Goal: Task Accomplishment & Management: Manage account settings

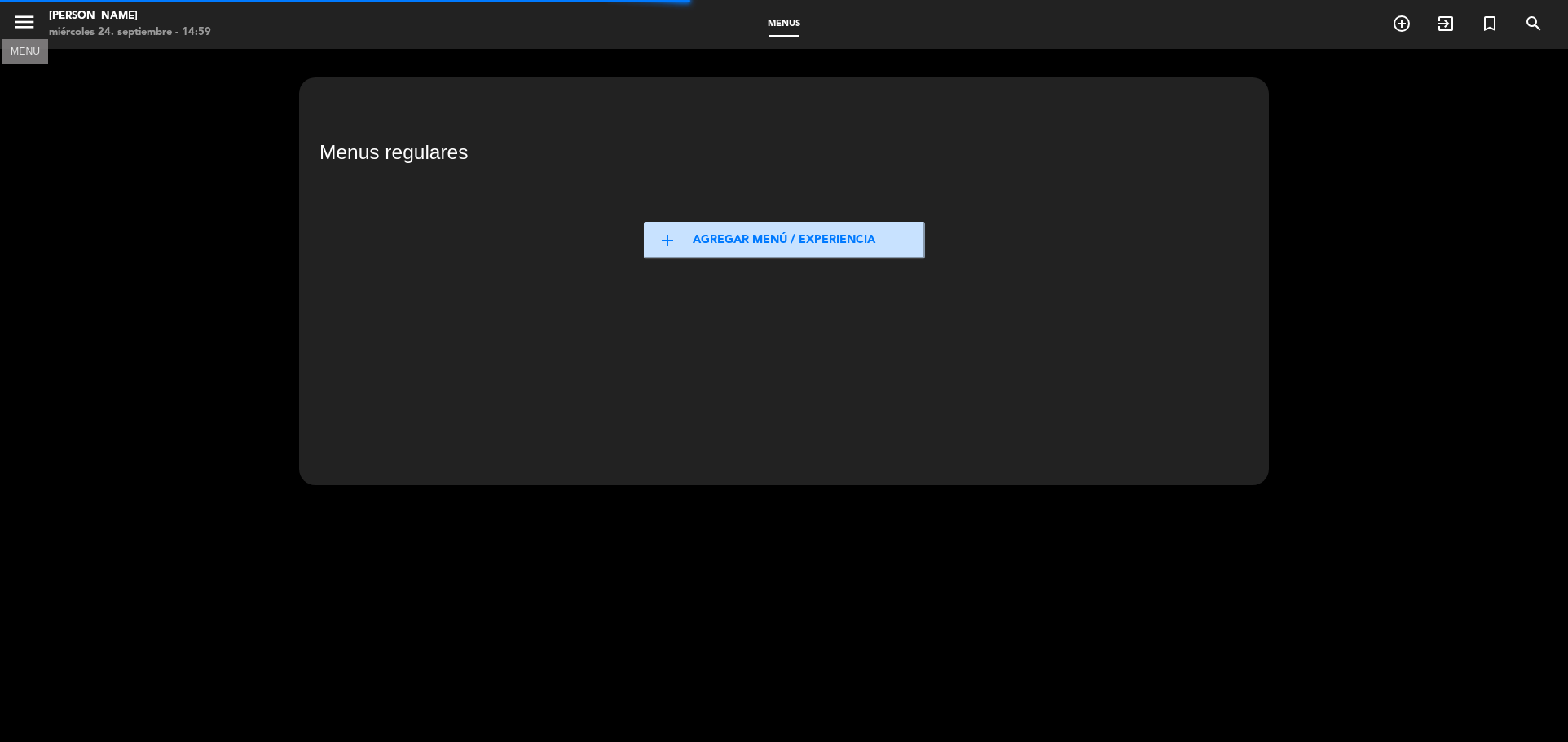
click at [24, 20] on icon "menu" at bounding box center [24, 22] width 24 height 24
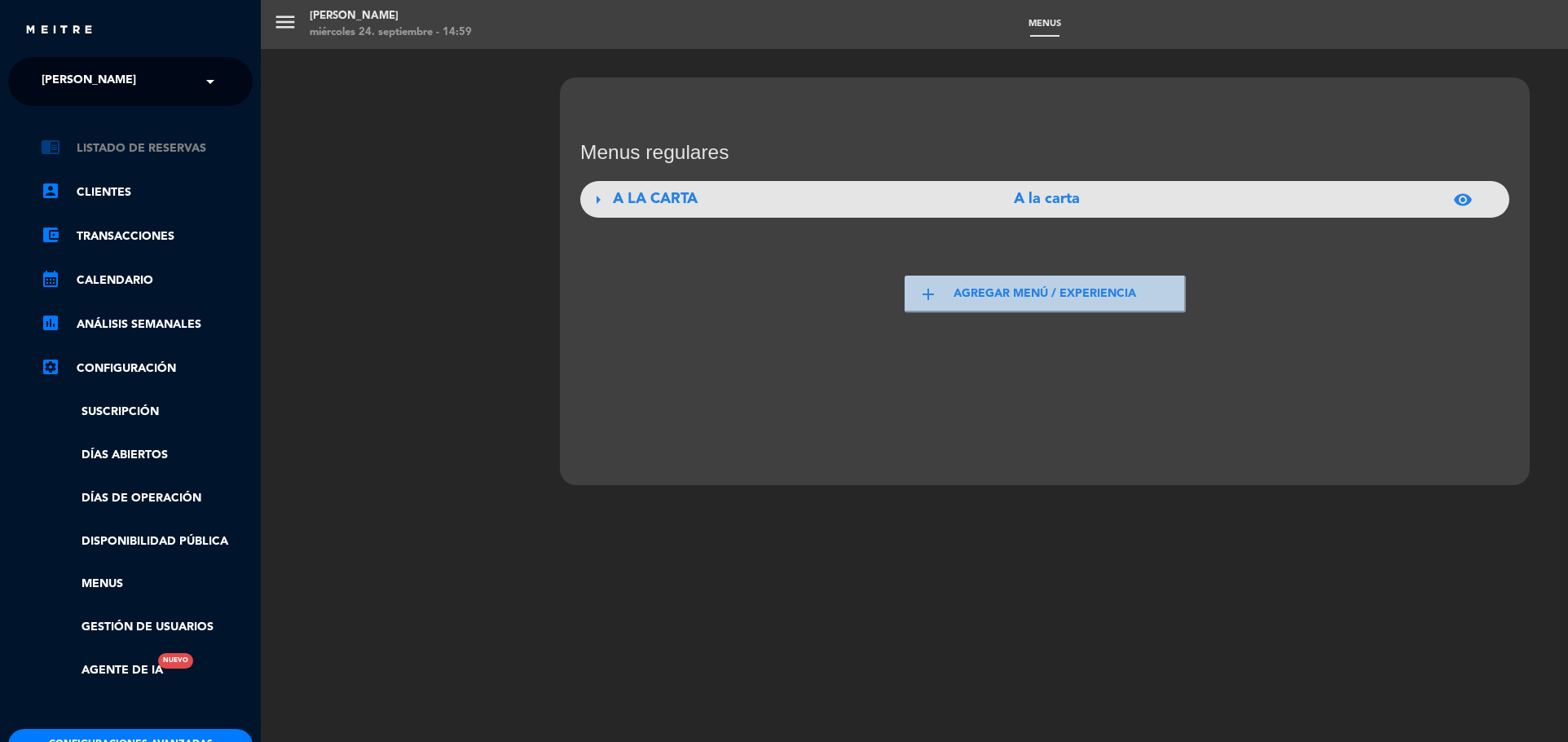
click at [153, 149] on link "chrome_reader_mode Listado de Reservas" at bounding box center [146, 148] width 212 height 19
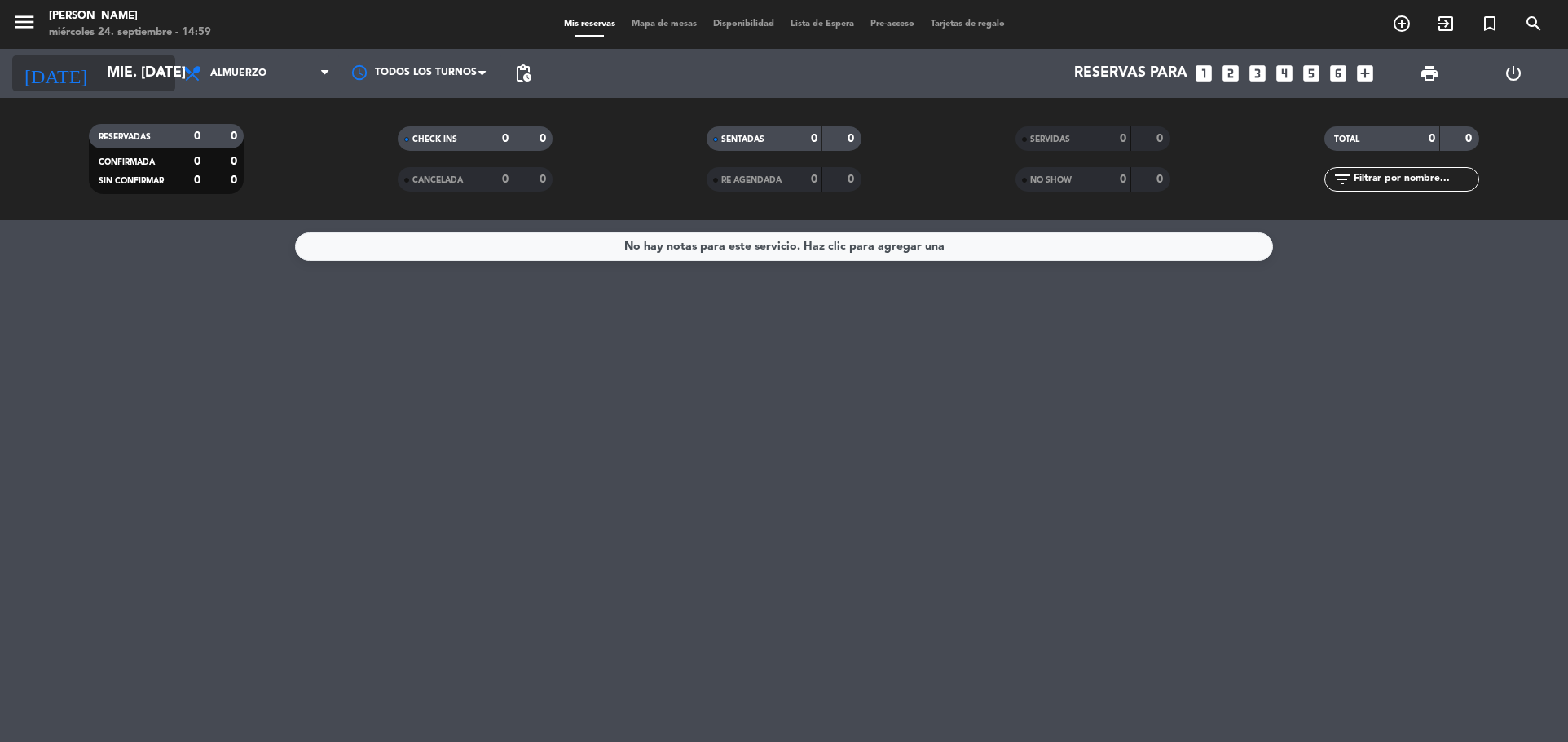
click at [166, 64] on icon "arrow_drop_down" at bounding box center [161, 73] width 19 height 19
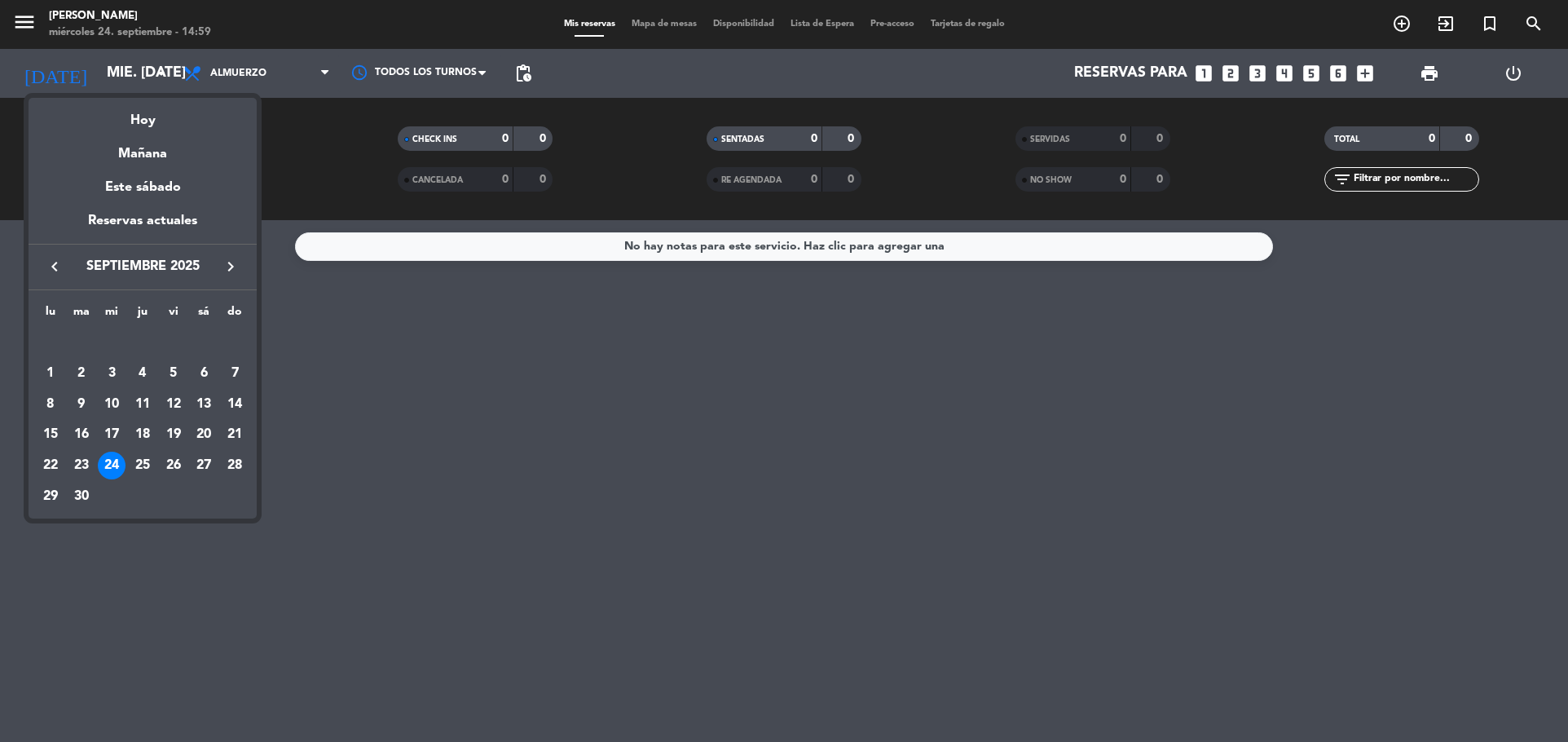
click at [111, 465] on div "24" at bounding box center [111, 466] width 28 height 28
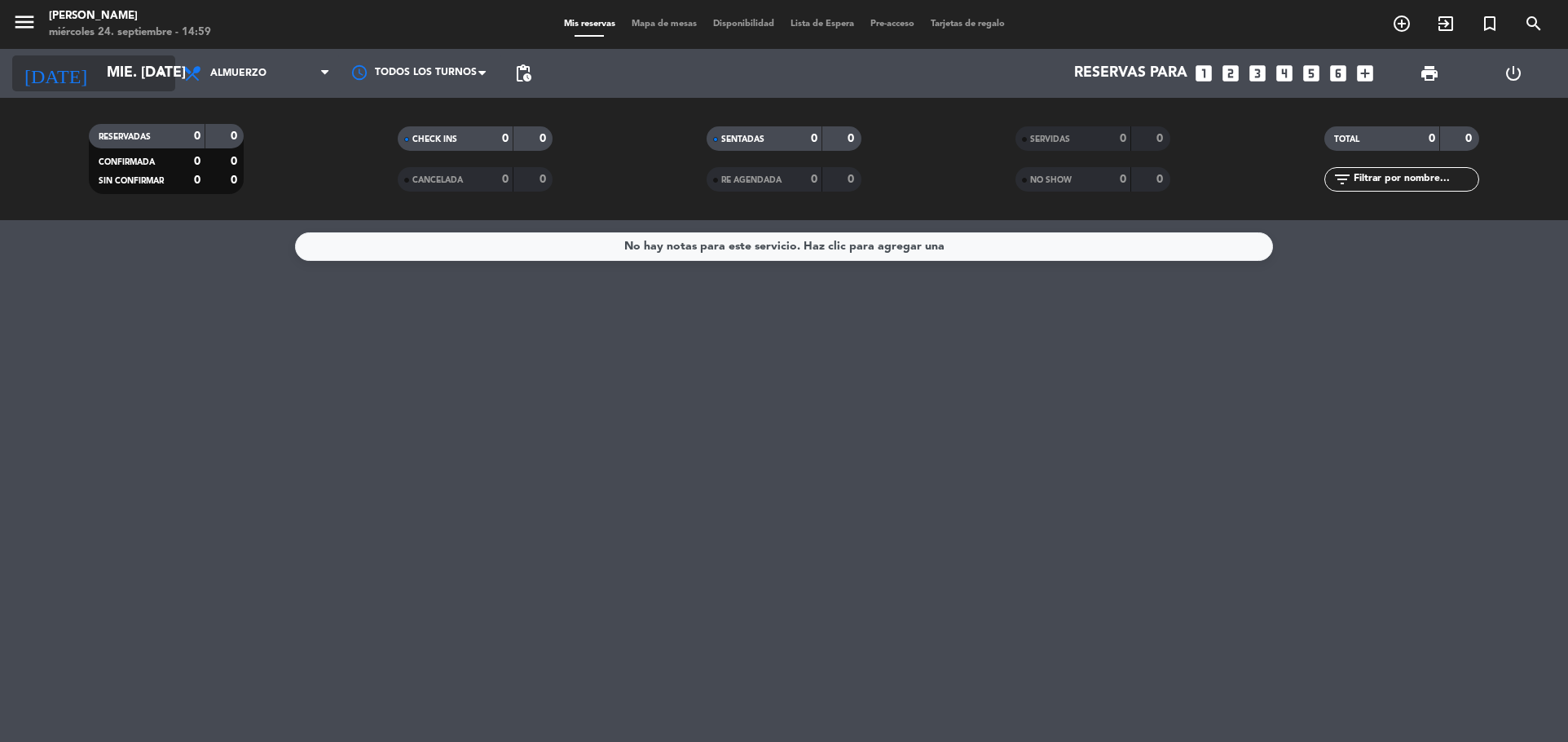
click at [152, 78] on icon "arrow_drop_down" at bounding box center [161, 73] width 19 height 19
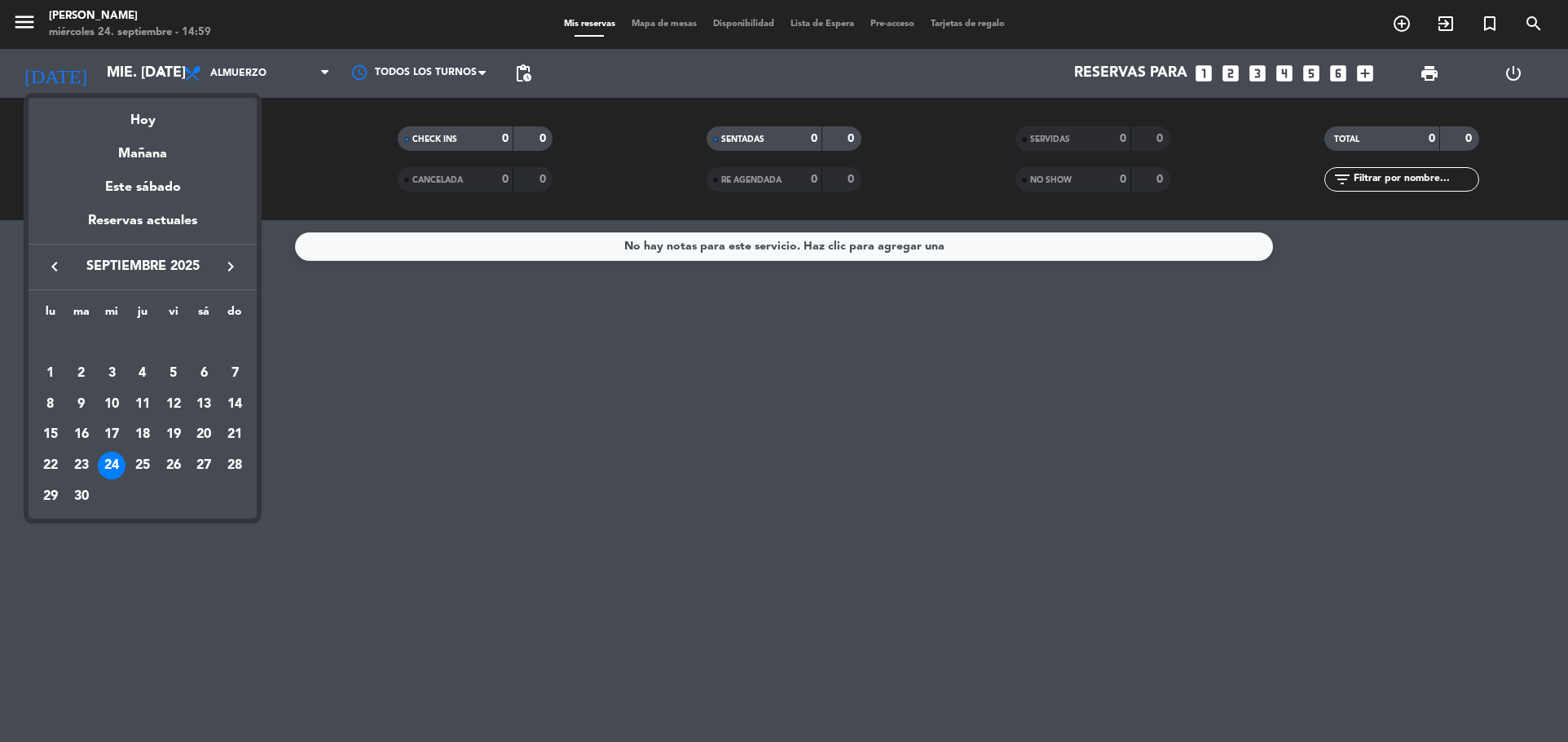
click at [113, 465] on div "24" at bounding box center [111, 466] width 28 height 28
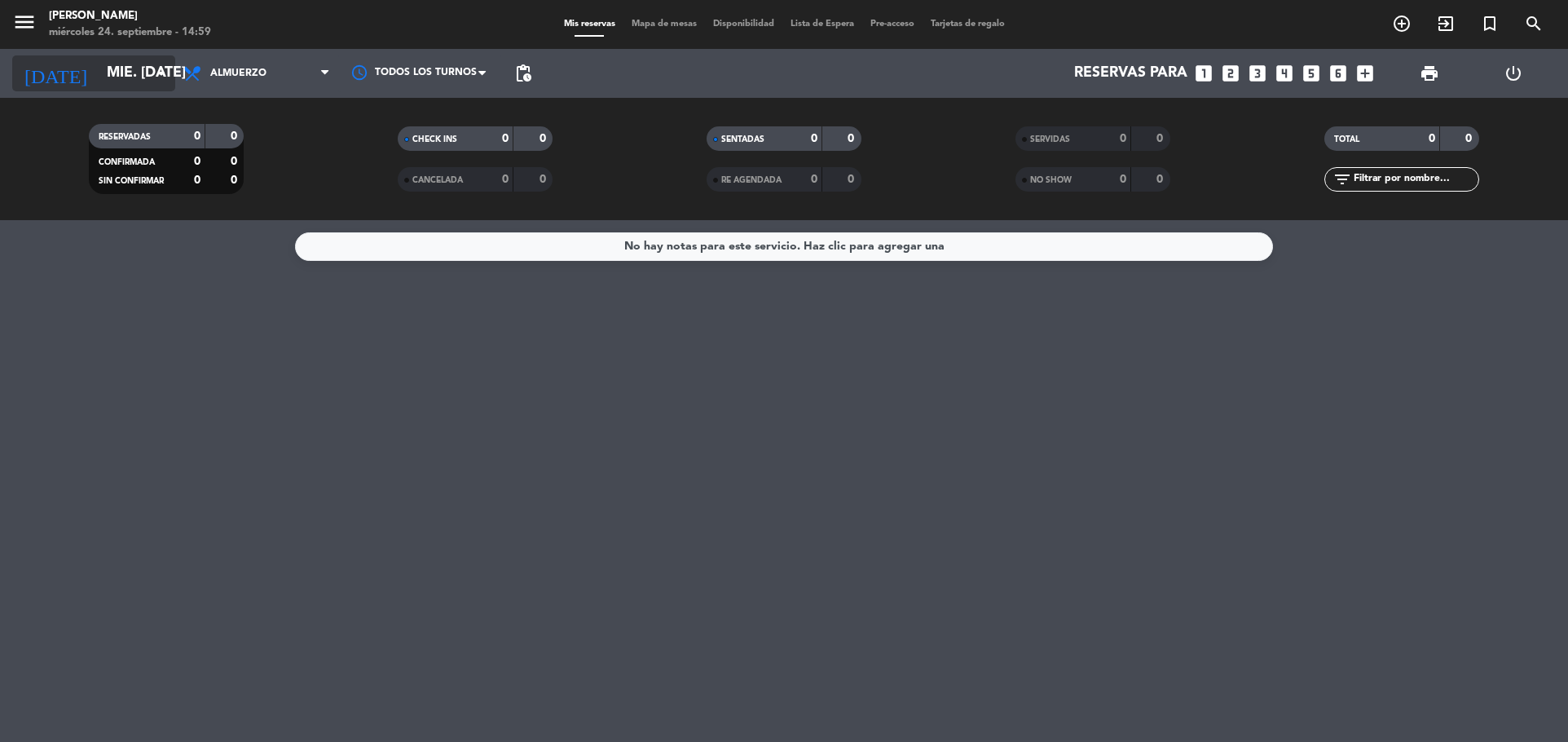
click at [163, 75] on icon "arrow_drop_down" at bounding box center [161, 73] width 19 height 19
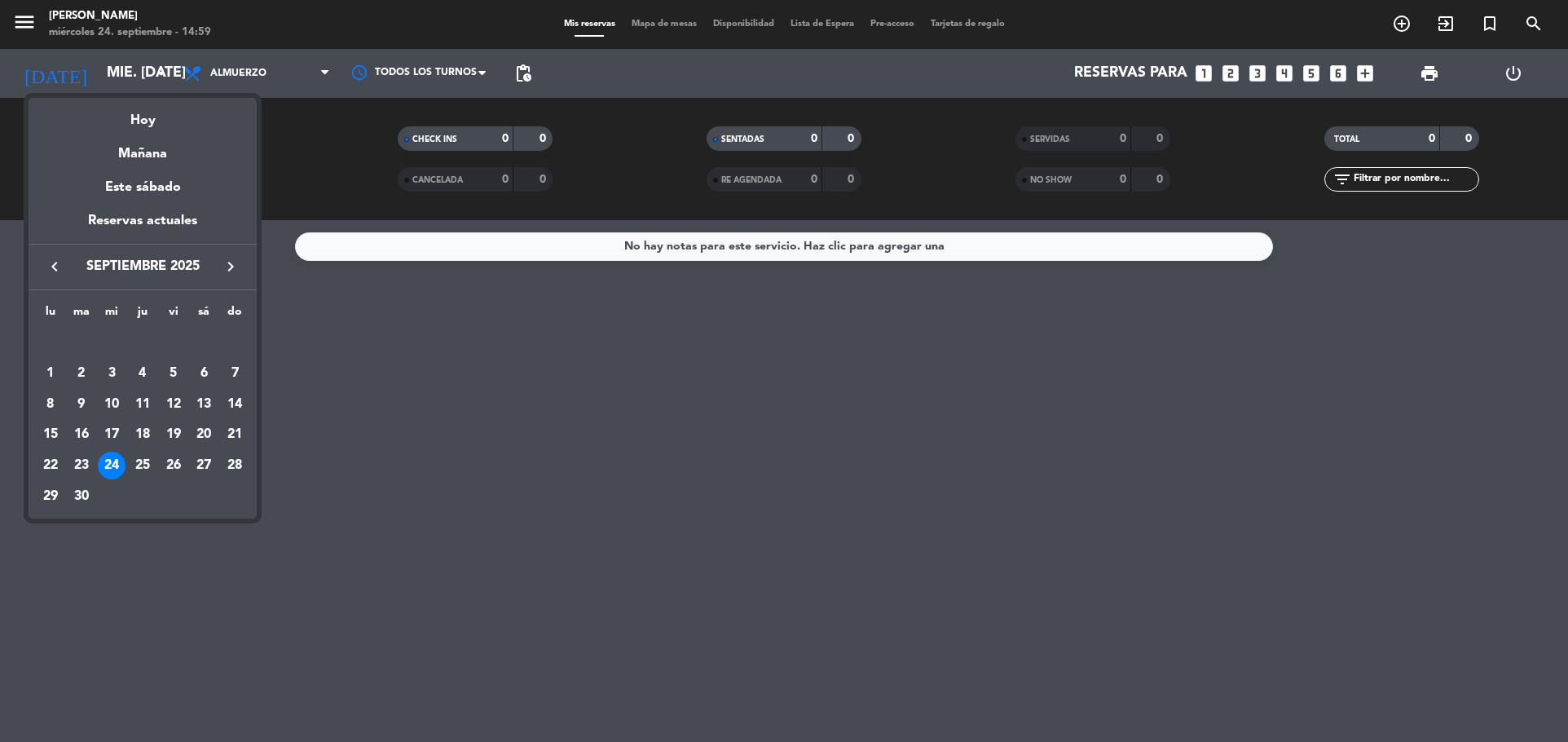
click at [319, 75] on div at bounding box center [784, 371] width 1568 height 742
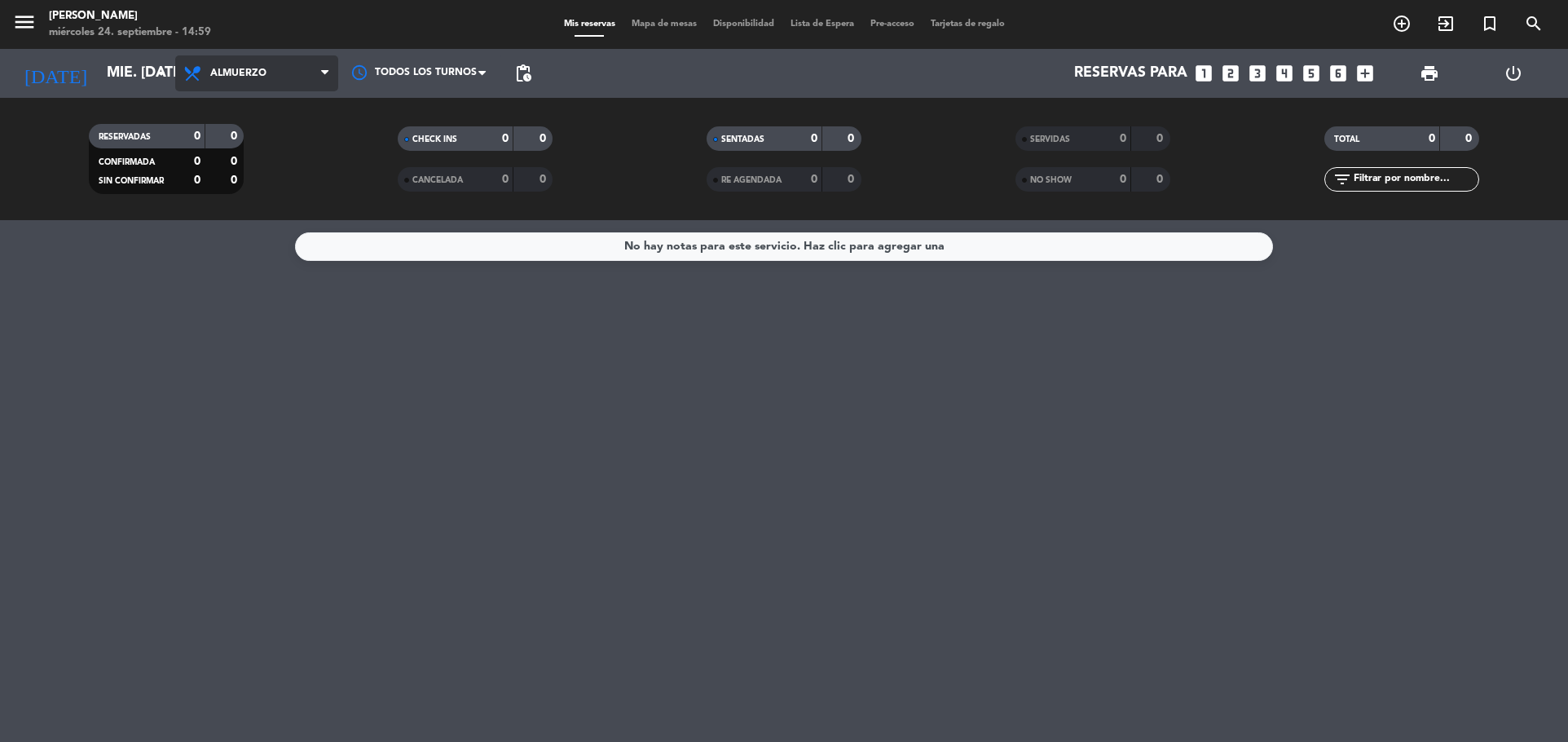
click at [317, 75] on span "Almuerzo" at bounding box center [256, 73] width 163 height 36
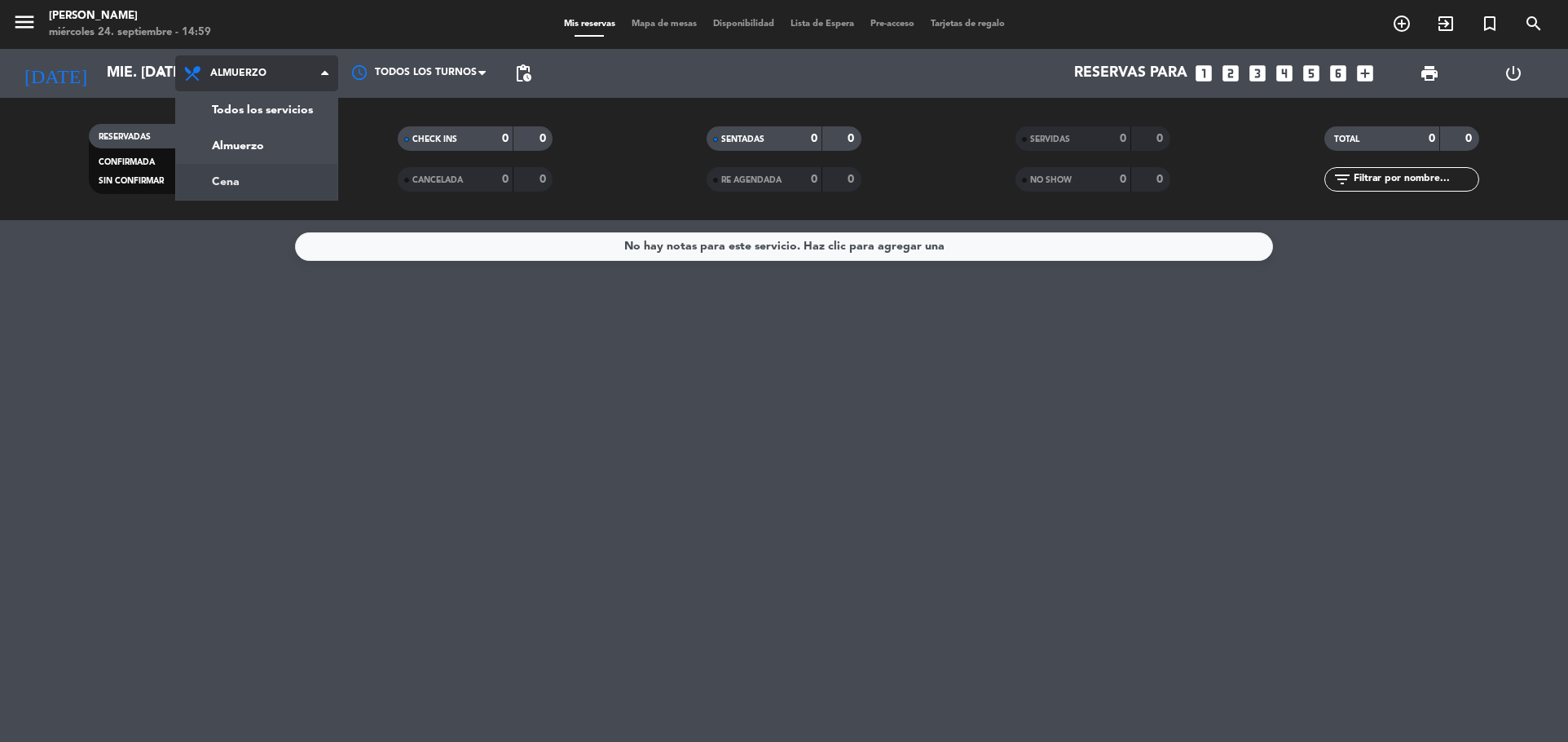
click at [227, 189] on div "menu [PERSON_NAME] miércoles 24. septiembre - 14:59 Mis reservas Mapa de mesas …" at bounding box center [784, 110] width 1568 height 220
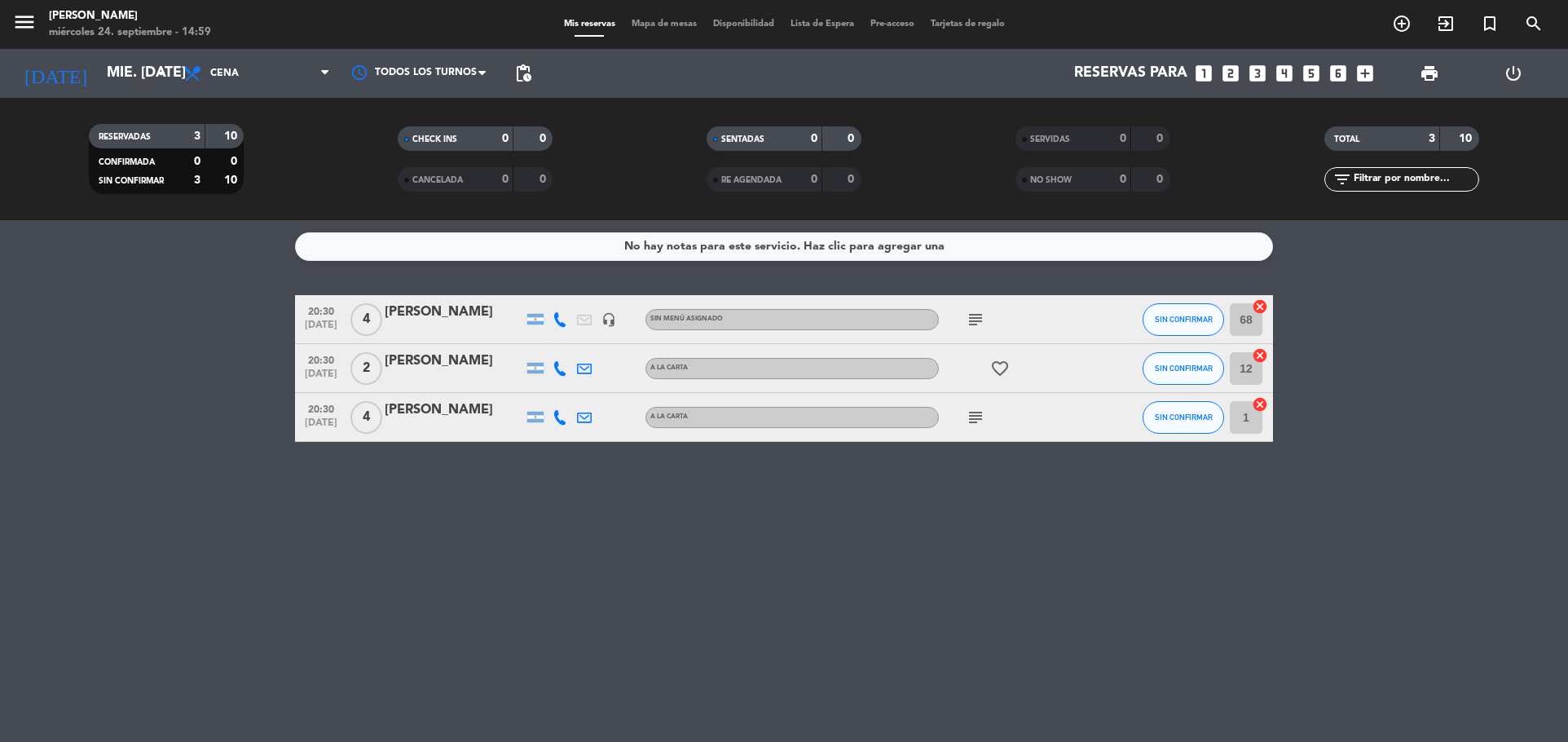
click at [483, 478] on div "No hay notas para este servicio. Haz clic para agregar una 20:30 [DATE] 4 [PERS…" at bounding box center [784, 481] width 1568 height 522
click at [1342, 69] on icon "looks_6" at bounding box center [1338, 73] width 21 height 21
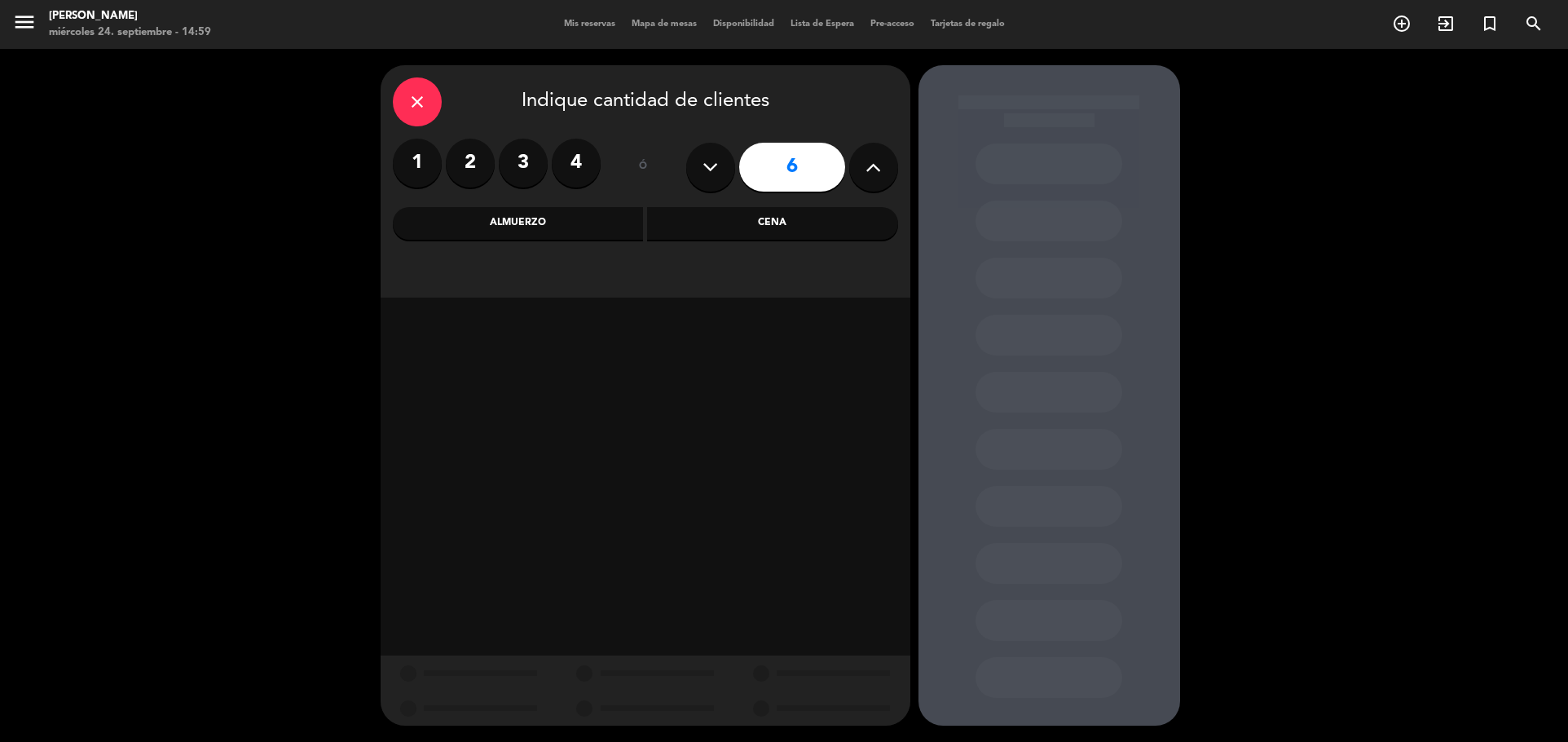
click at [771, 233] on div "Cena" at bounding box center [772, 223] width 251 height 32
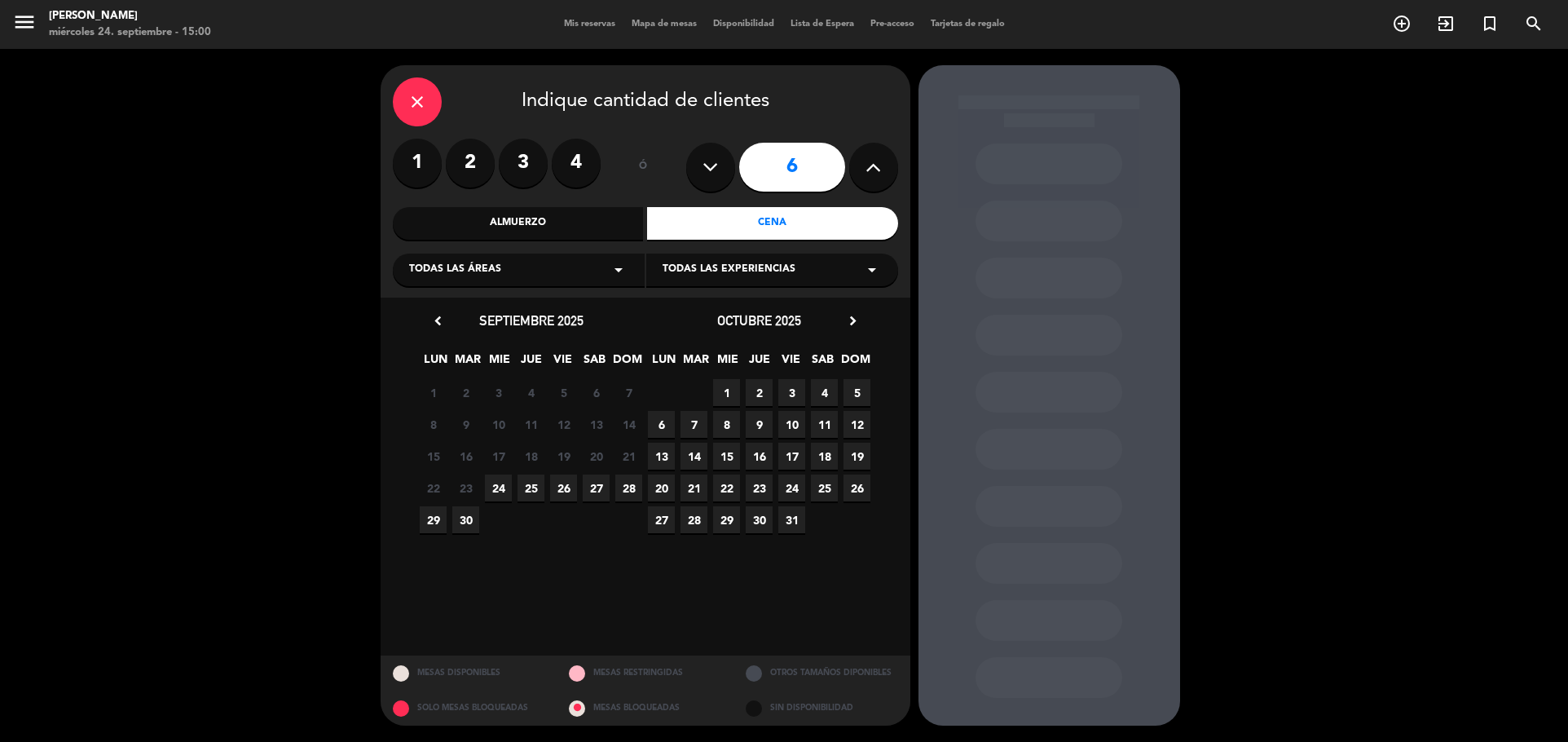
click at [497, 486] on span "24" at bounding box center [498, 488] width 27 height 27
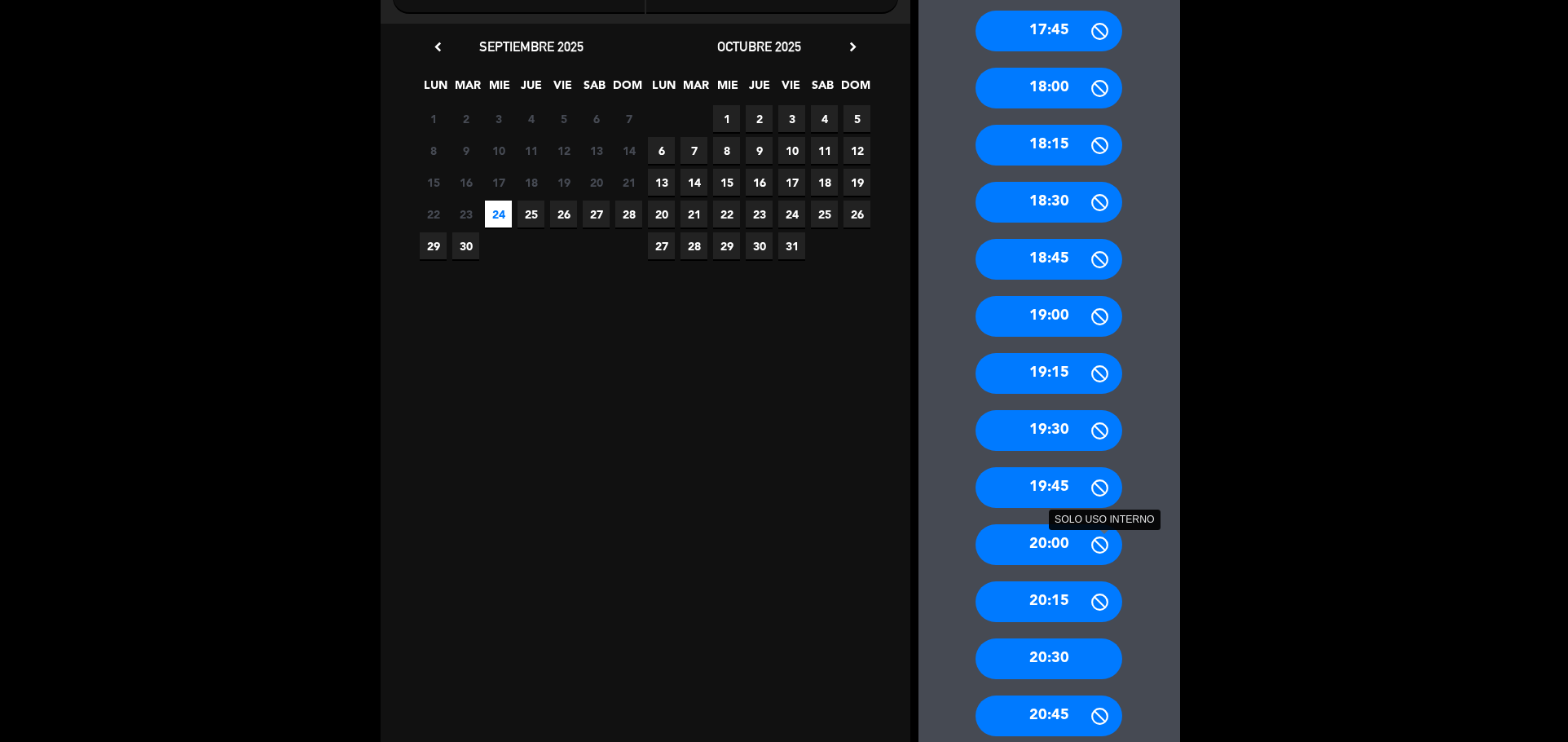
scroll to position [326, 0]
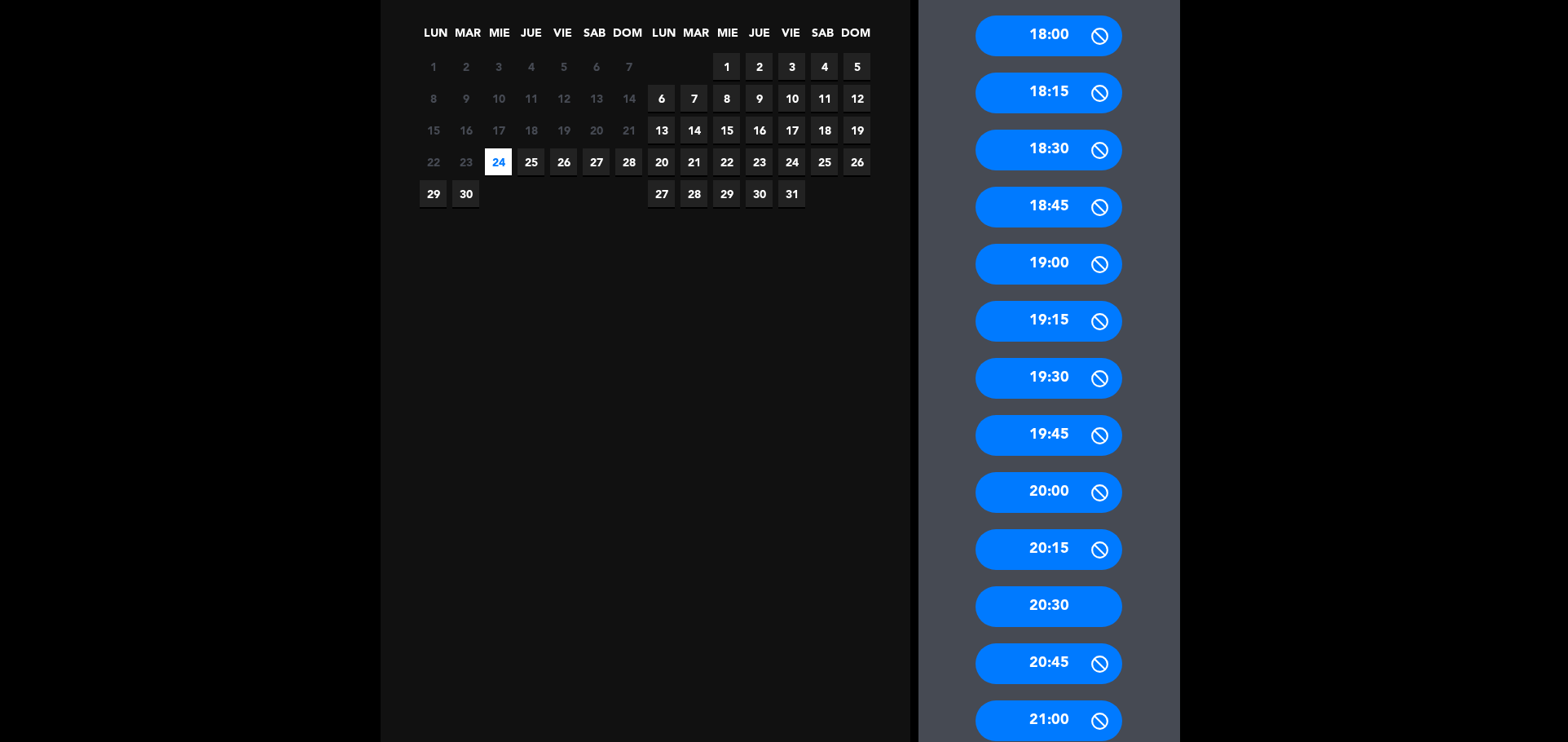
click at [1091, 605] on div "20:30" at bounding box center [1048, 606] width 146 height 41
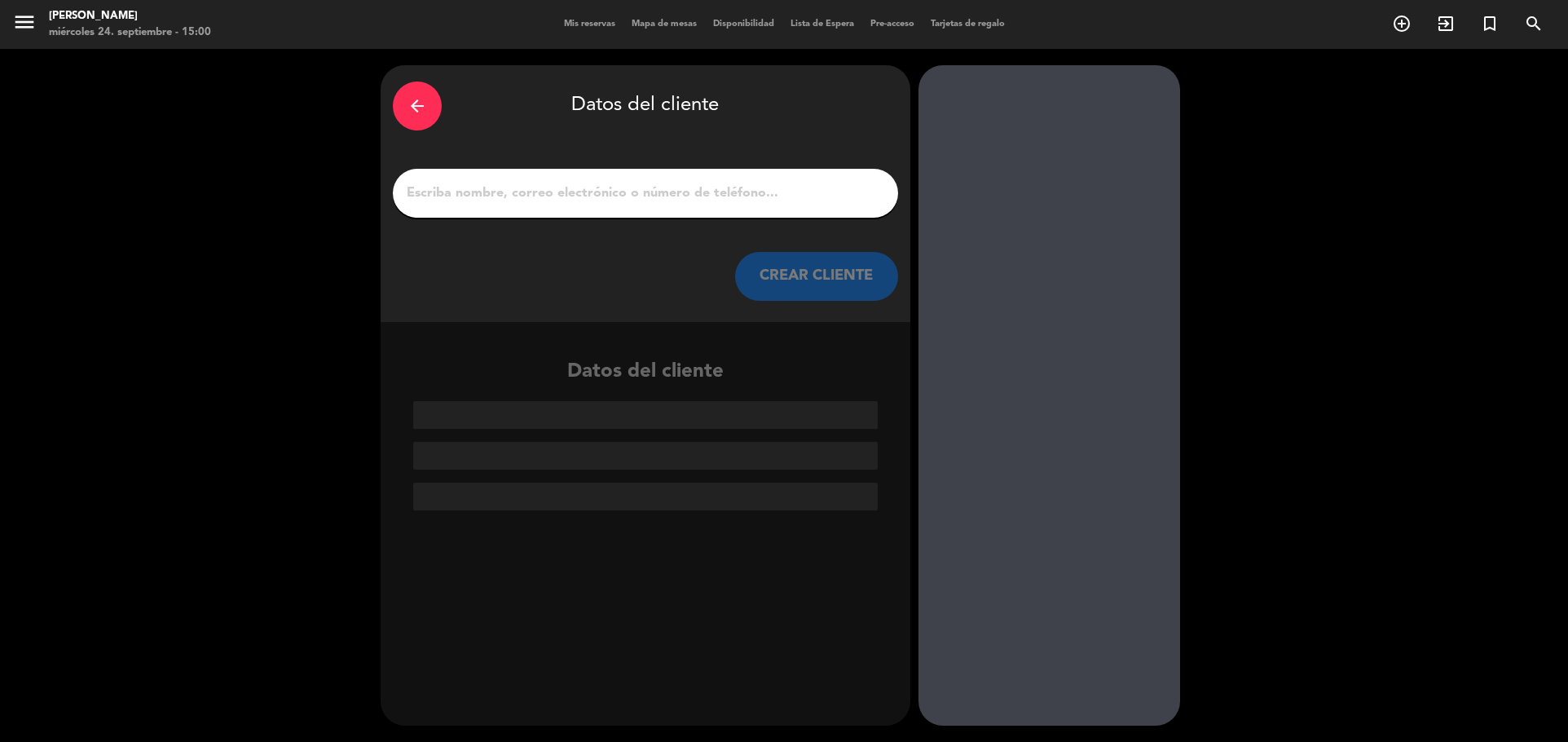
click at [605, 195] on input "1" at bounding box center [645, 193] width 481 height 23
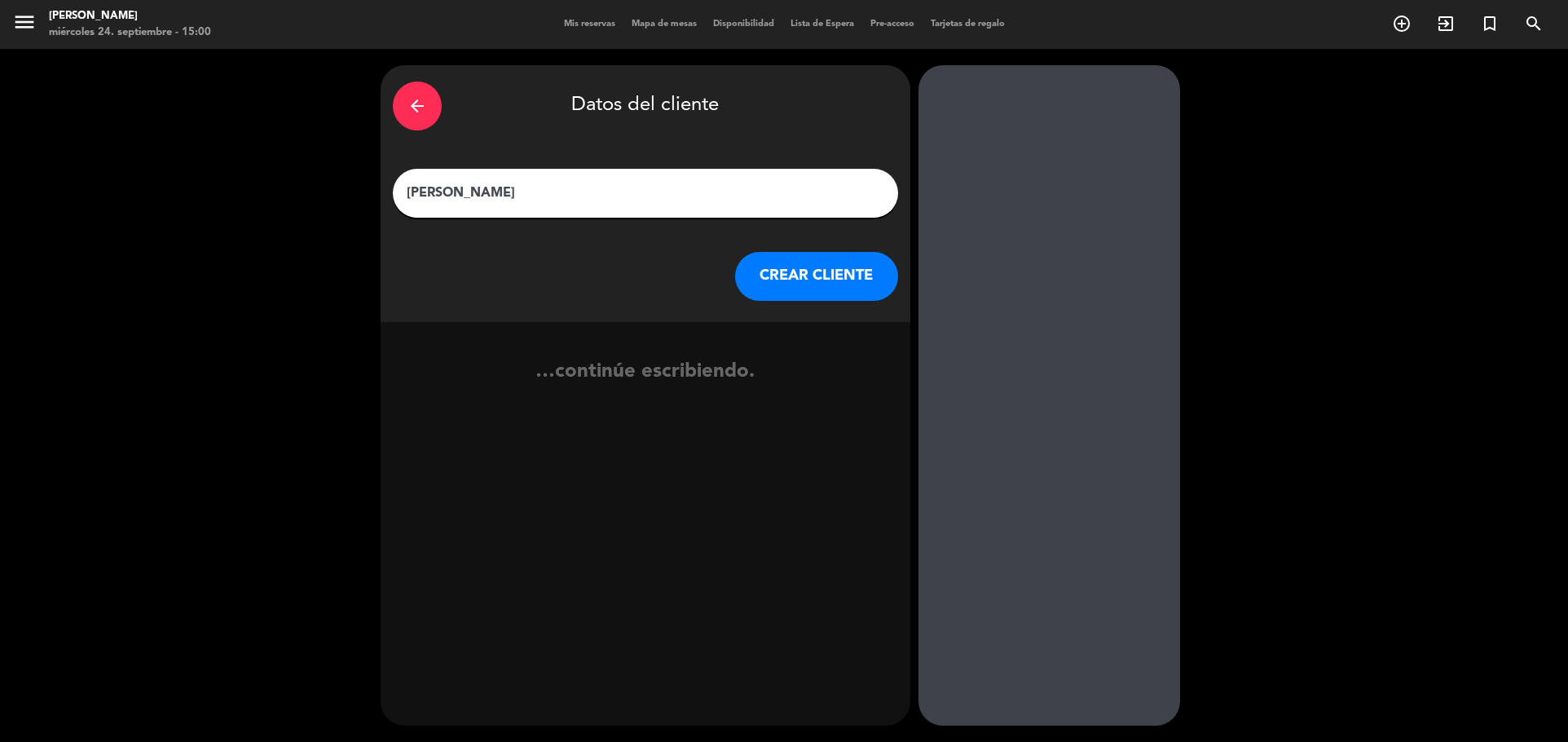
type input "[PERSON_NAME]"
click at [771, 285] on button "CREAR CLIENTE" at bounding box center [816, 276] width 163 height 49
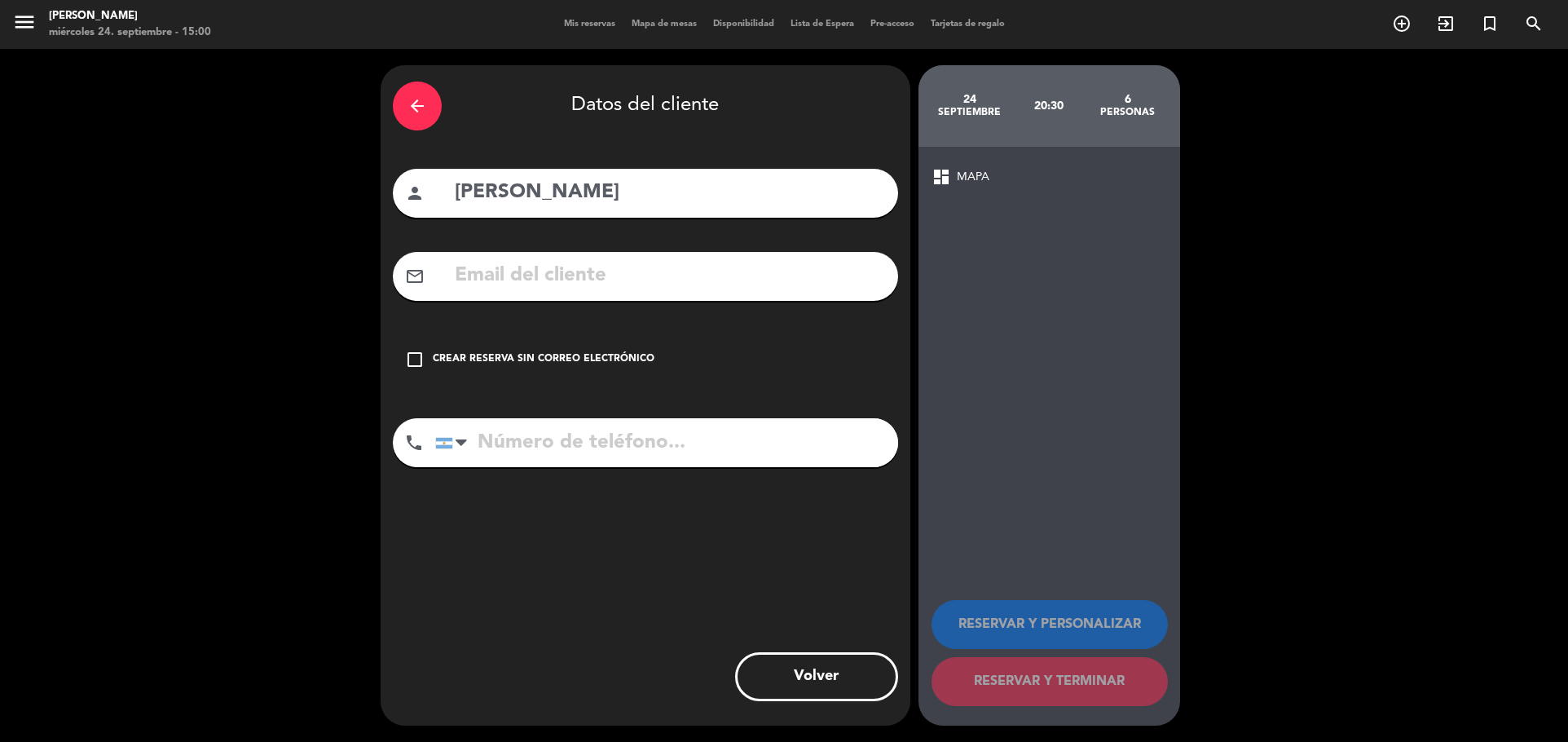
click at [429, 351] on div "check_box_outline_blank Crear reserva sin correo electrónico" at bounding box center [645, 360] width 505 height 49
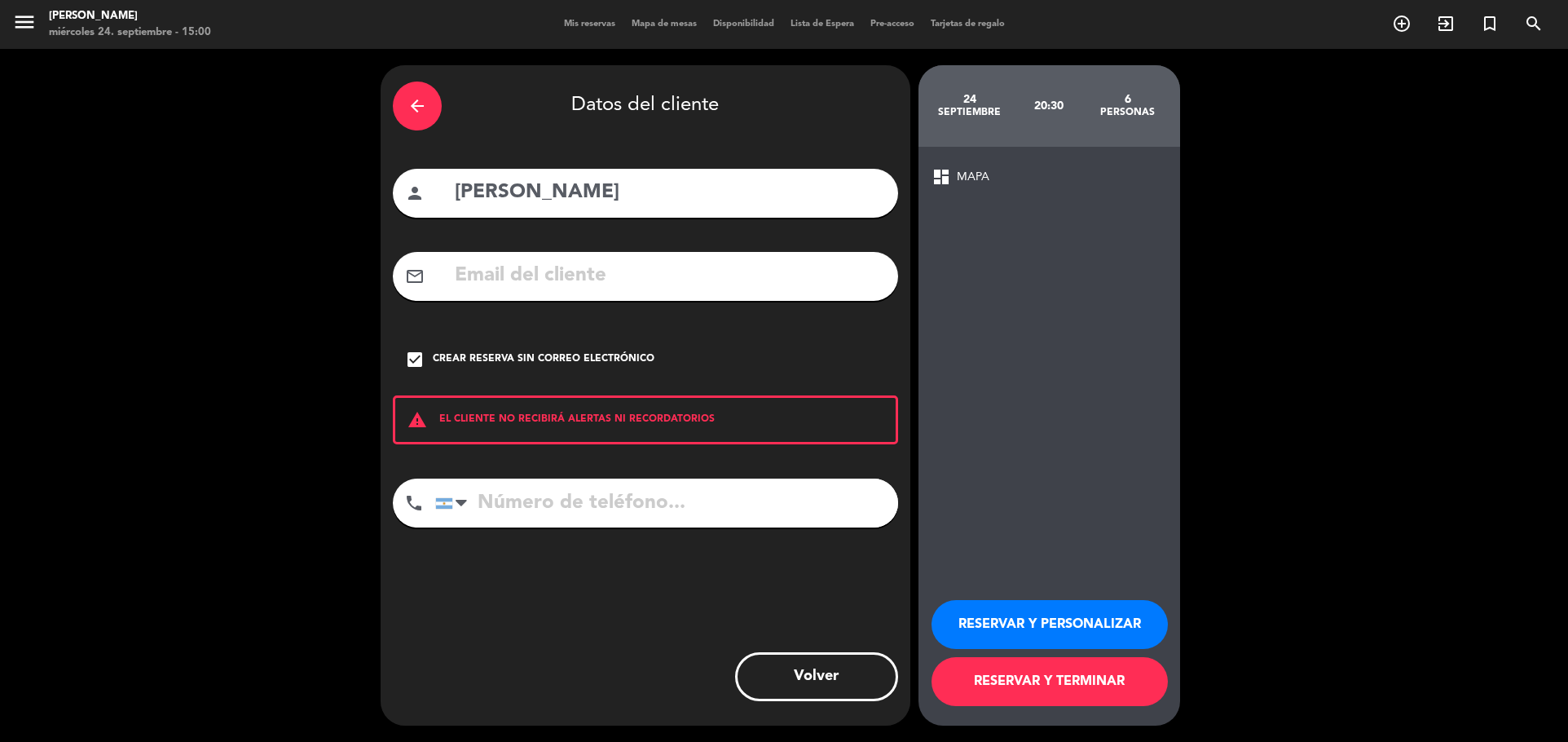
click at [571, 490] on input "tel" at bounding box center [667, 503] width 463 height 49
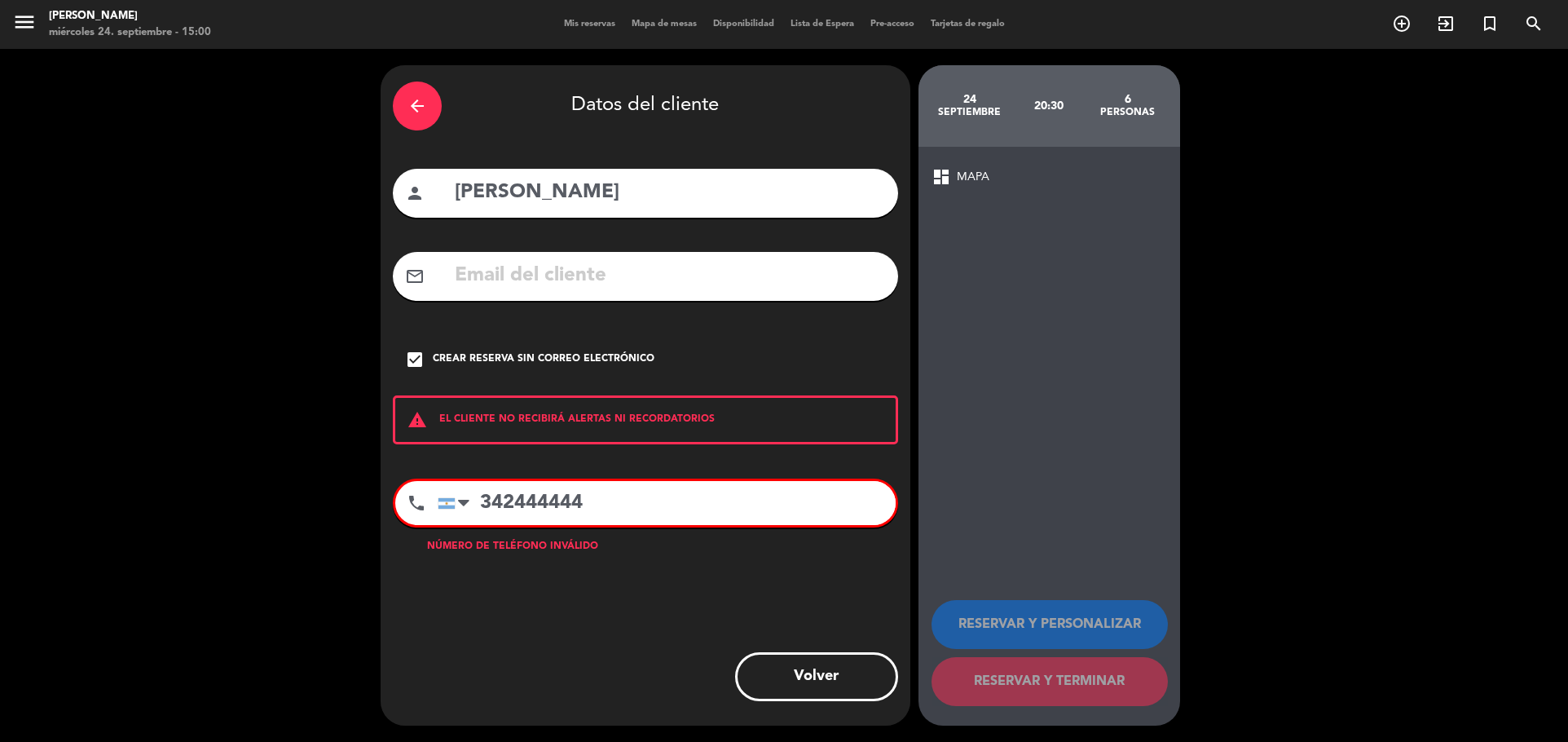
click at [582, 494] on input "342444444" at bounding box center [667, 503] width 458 height 44
click at [609, 503] on input "3424444" at bounding box center [667, 503] width 458 height 44
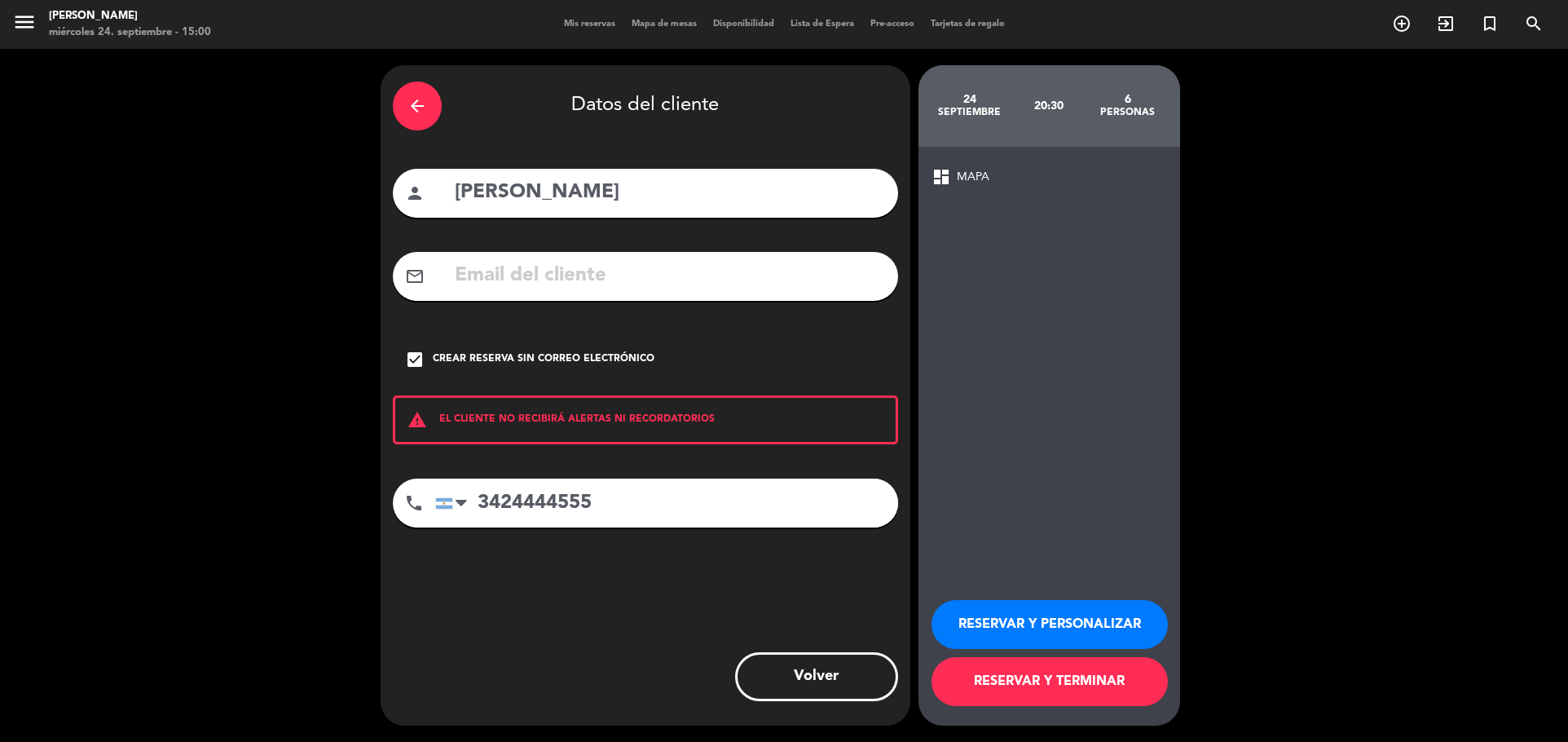
type input "3424444555"
click at [1042, 679] on button "RESERVAR Y TERMINAR" at bounding box center [1049, 681] width 236 height 49
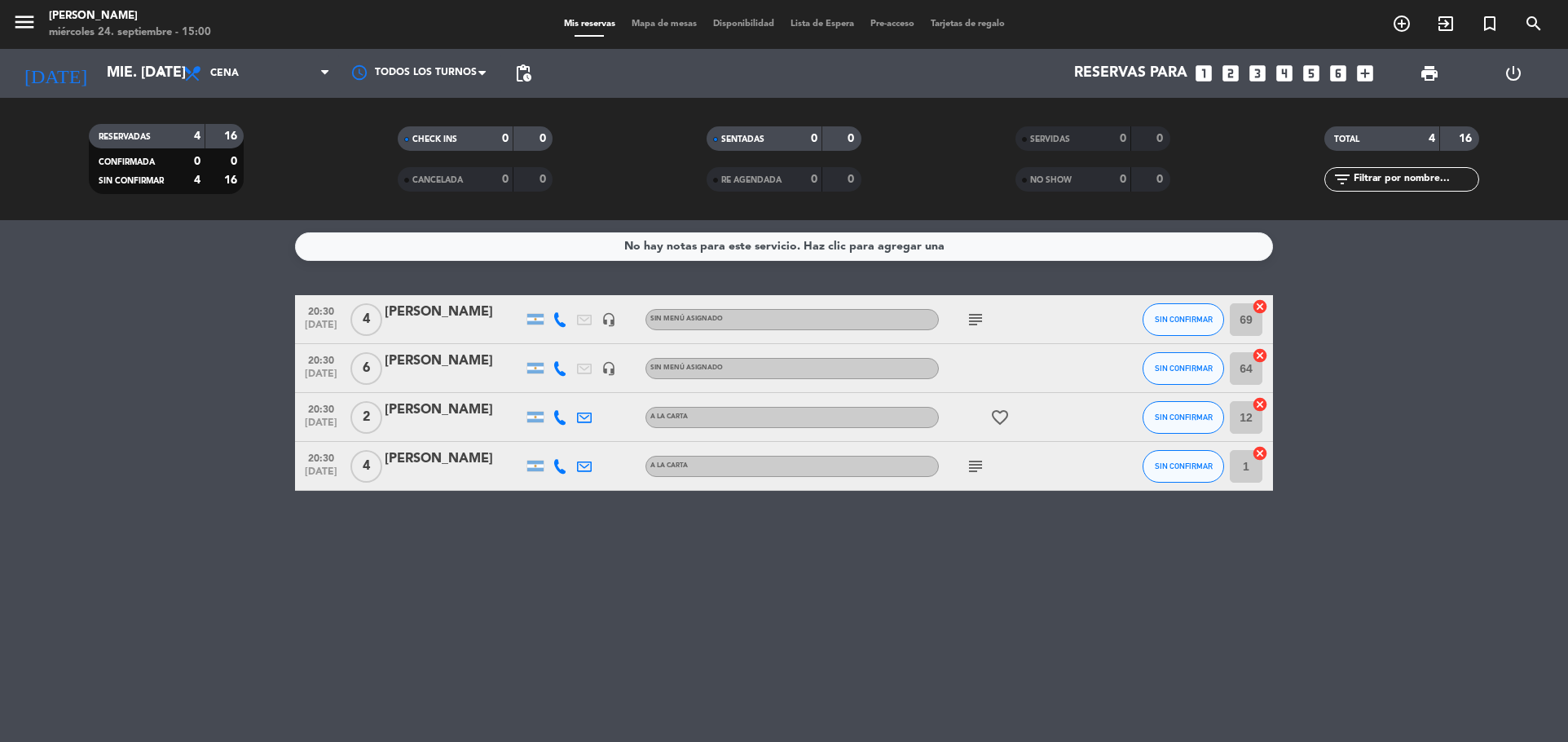
click at [414, 365] on div "[PERSON_NAME]" at bounding box center [454, 361] width 138 height 21
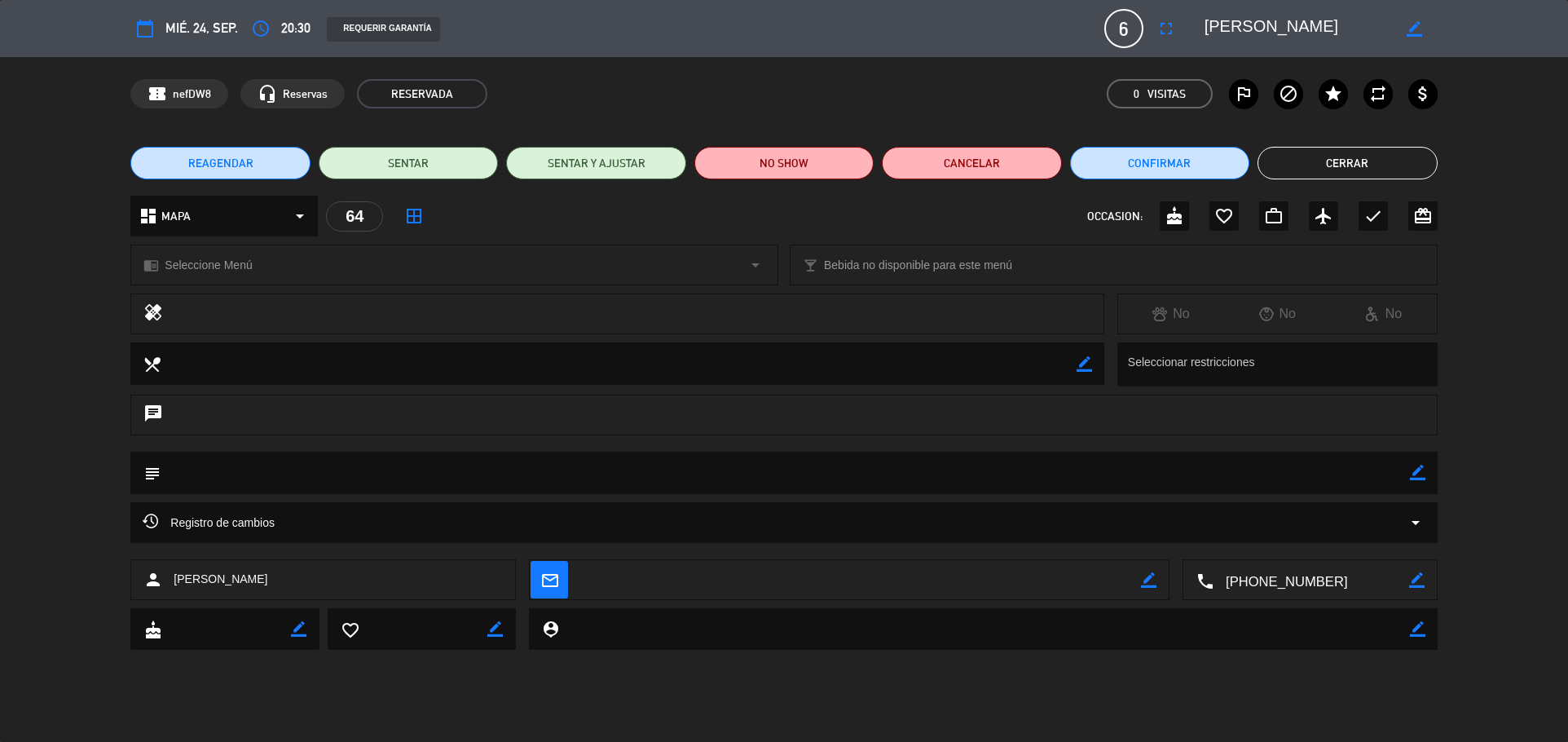
click at [367, 473] on textarea at bounding box center [784, 473] width 1248 height 42
click at [343, 473] on textarea at bounding box center [784, 473] width 1248 height 42
click at [265, 473] on textarea at bounding box center [784, 473] width 1248 height 42
click at [1420, 480] on icon "border_color" at bounding box center [1417, 473] width 16 height 16
click at [649, 482] on textarea at bounding box center [784, 473] width 1248 height 42
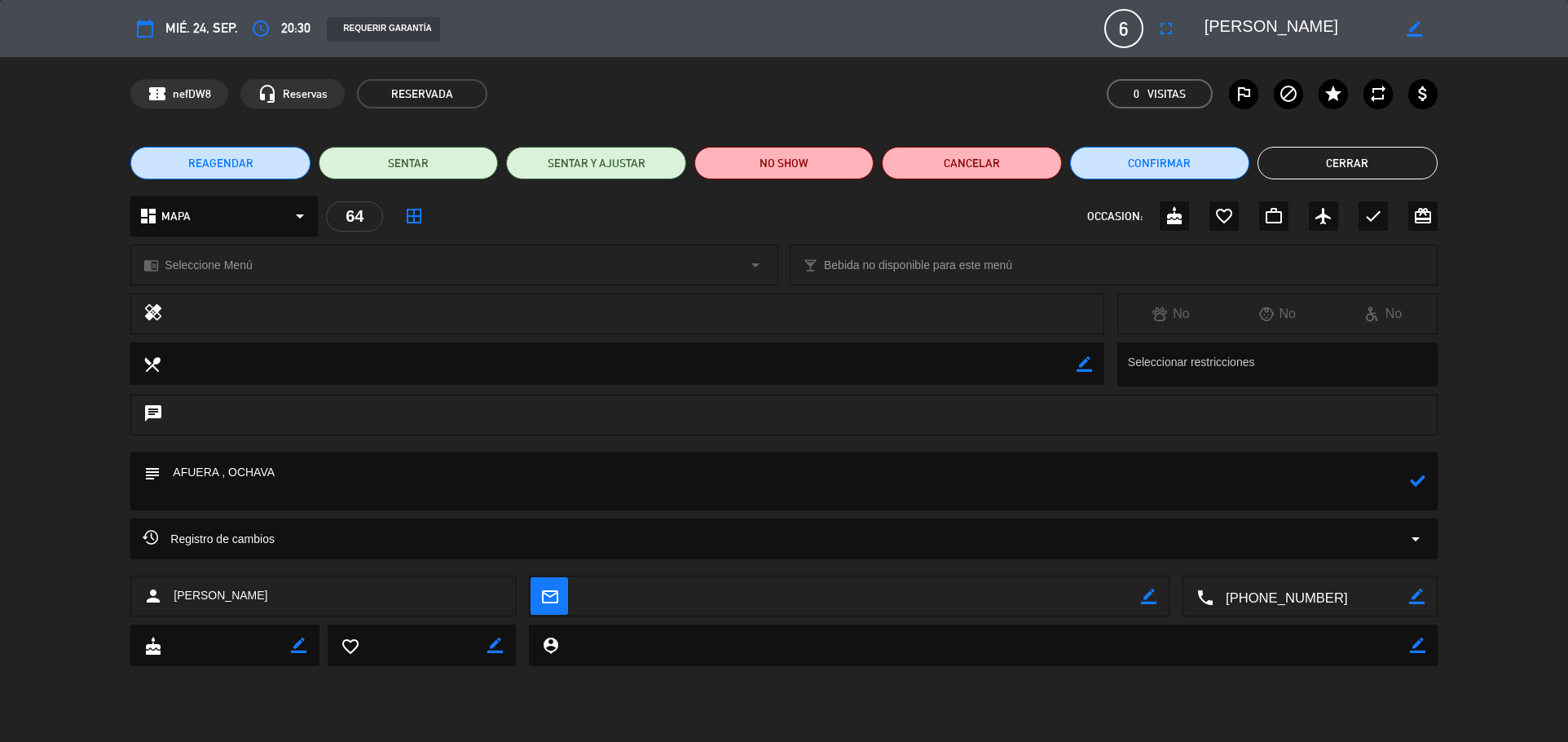
click at [1422, 466] on div at bounding box center [1417, 481] width 16 height 58
click at [1404, 491] on textarea at bounding box center [784, 481] width 1248 height 58
click at [1425, 477] on div "subject" at bounding box center [784, 481] width 1307 height 58
drag, startPoint x: 1425, startPoint y: 476, endPoint x: 1418, endPoint y: 488, distance: 13.9
click at [1419, 485] on div "subject" at bounding box center [784, 481] width 1307 height 58
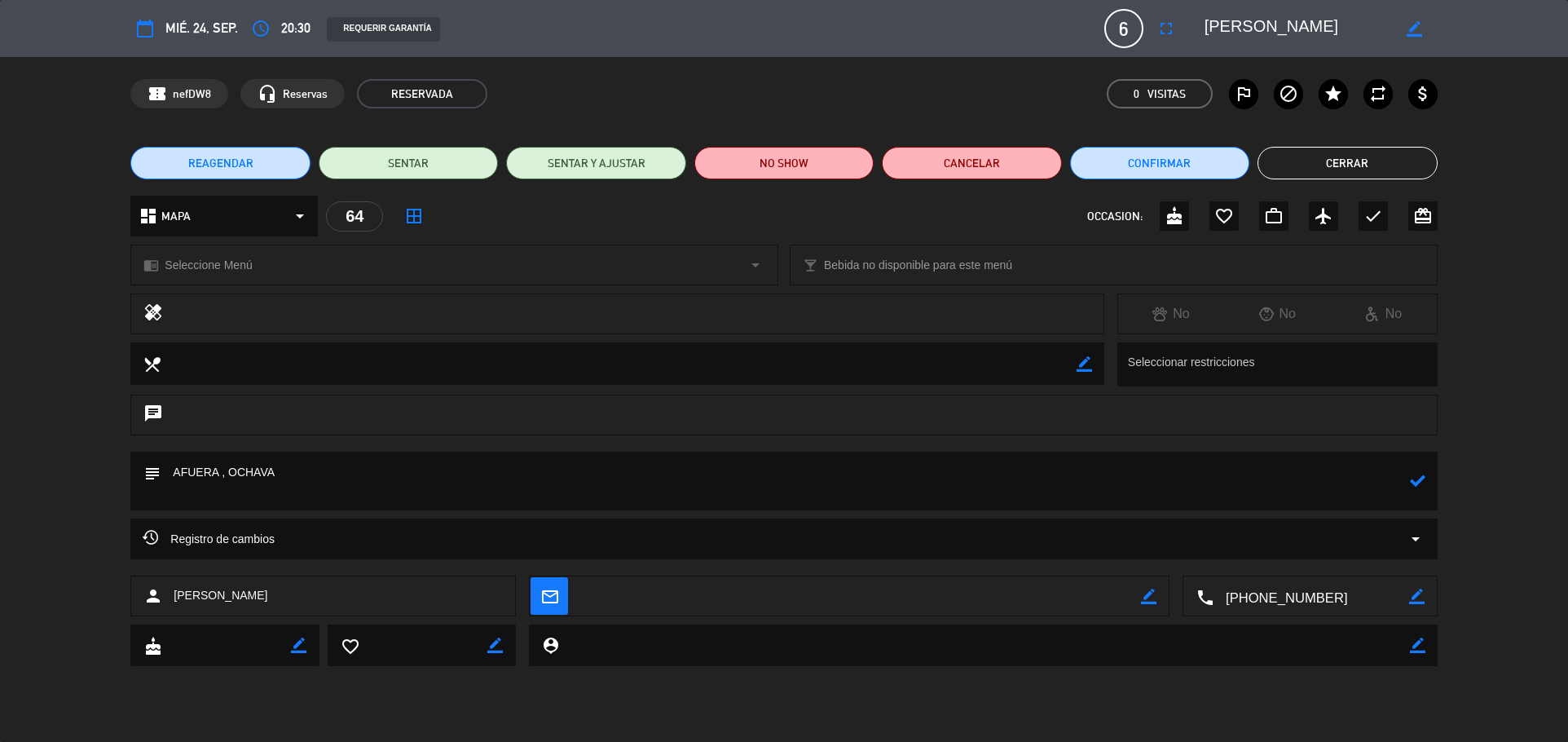
click at [1418, 488] on icon at bounding box center [1417, 481] width 16 height 16
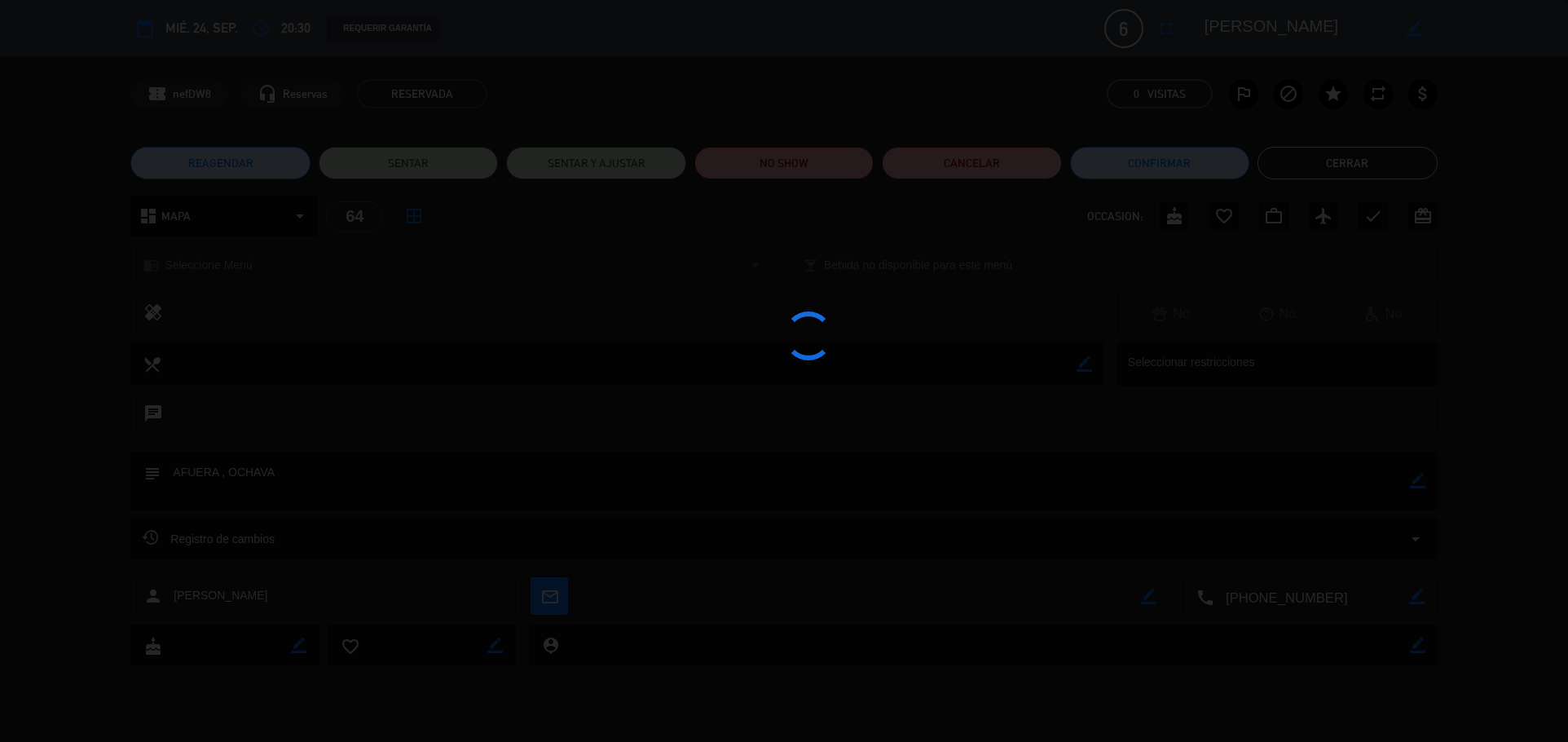
type textarea "AFUERA , OCHAVA"
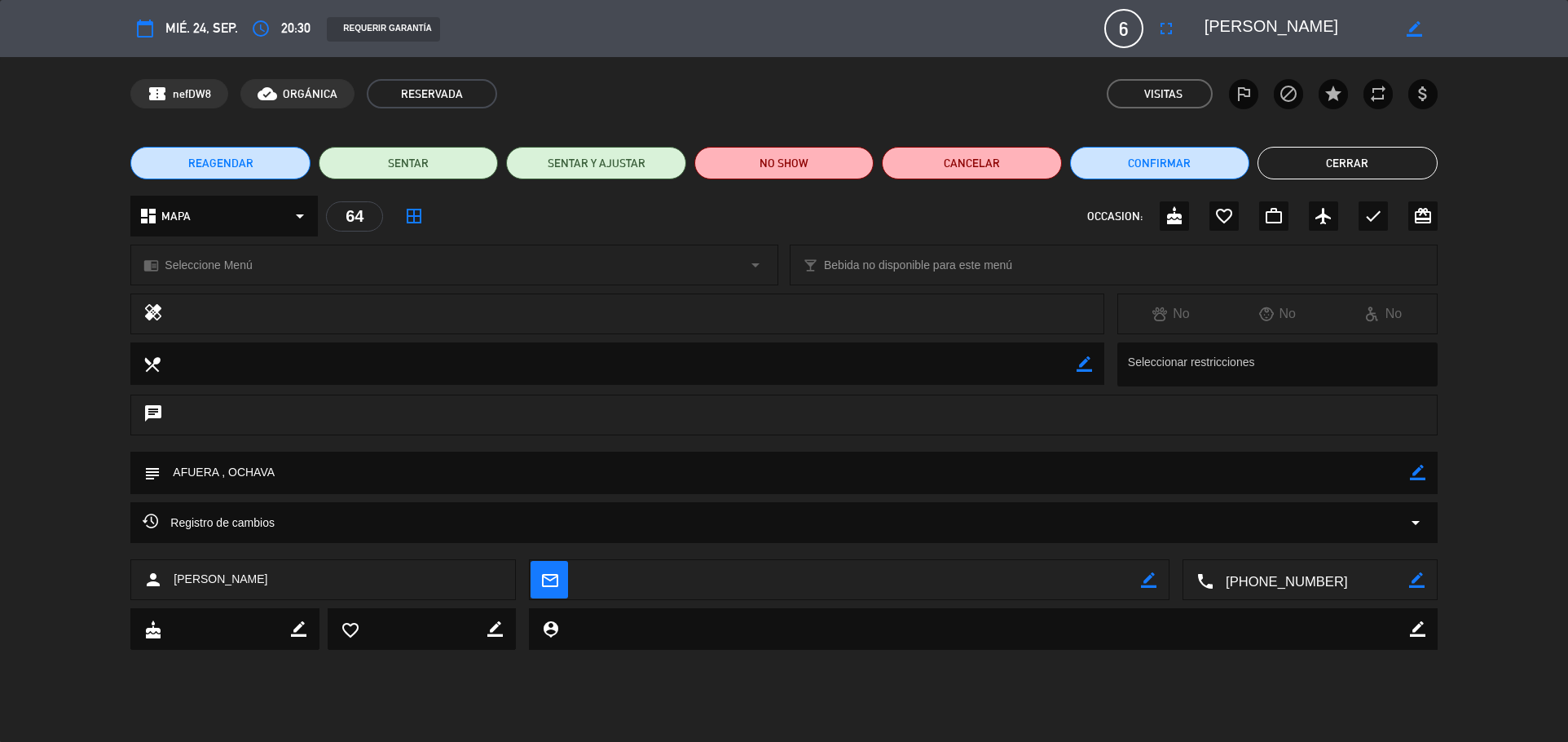
click at [1317, 161] on button "Cerrar" at bounding box center [1347, 162] width 179 height 32
